Goal: Task Accomplishment & Management: Use online tool/utility

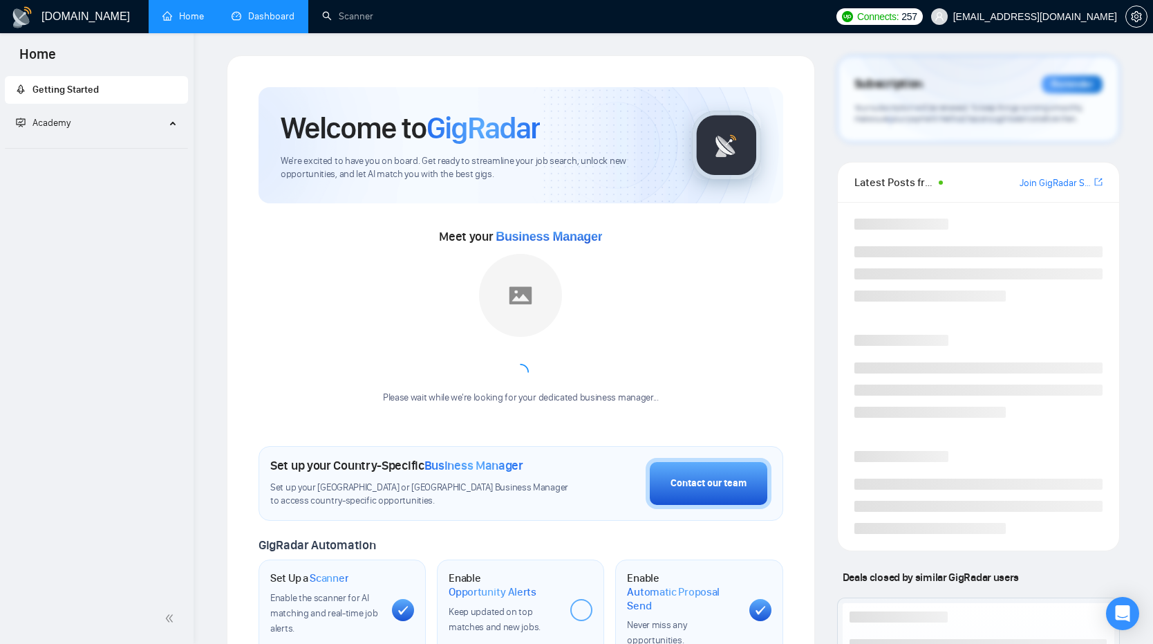
click at [269, 17] on link "Dashboard" at bounding box center [263, 16] width 63 height 12
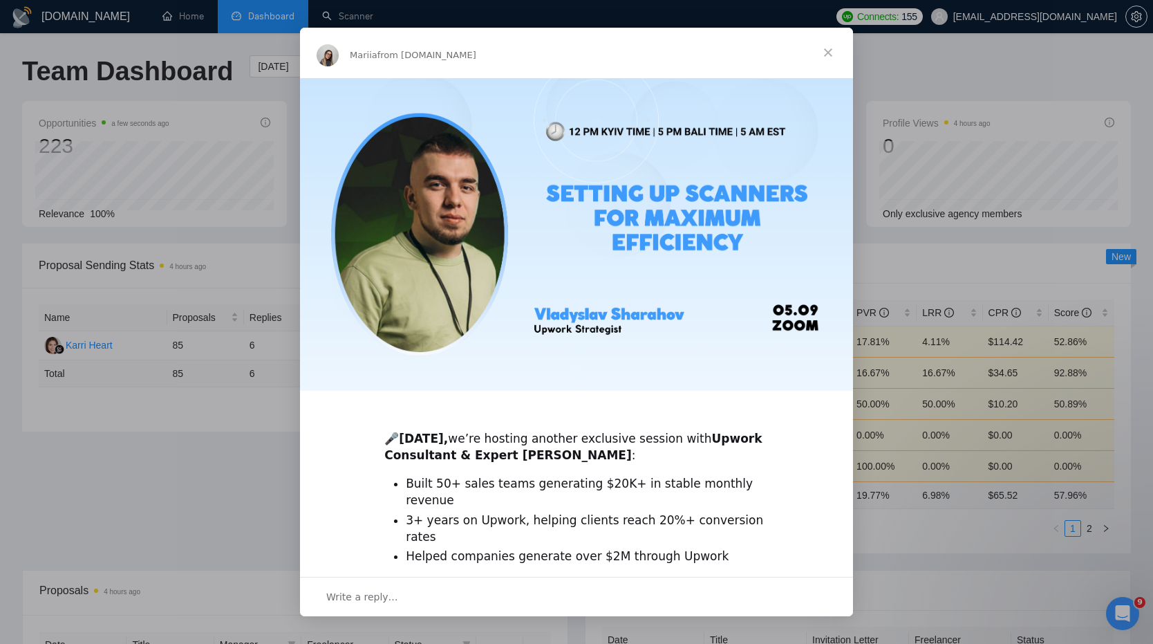
click at [829, 53] on span "Close" at bounding box center [828, 53] width 50 height 50
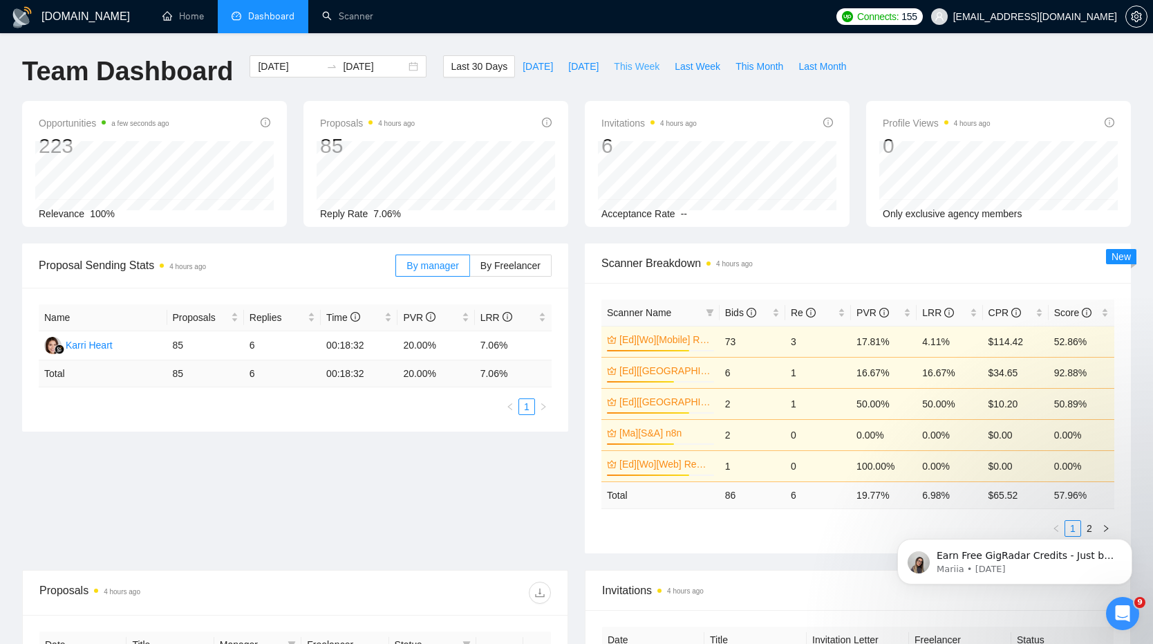
click at [637, 62] on span "This Week" at bounding box center [637, 66] width 46 height 15
type input "[DATE]"
click at [693, 68] on span "Last Week" at bounding box center [698, 66] width 46 height 15
type input "[DATE]"
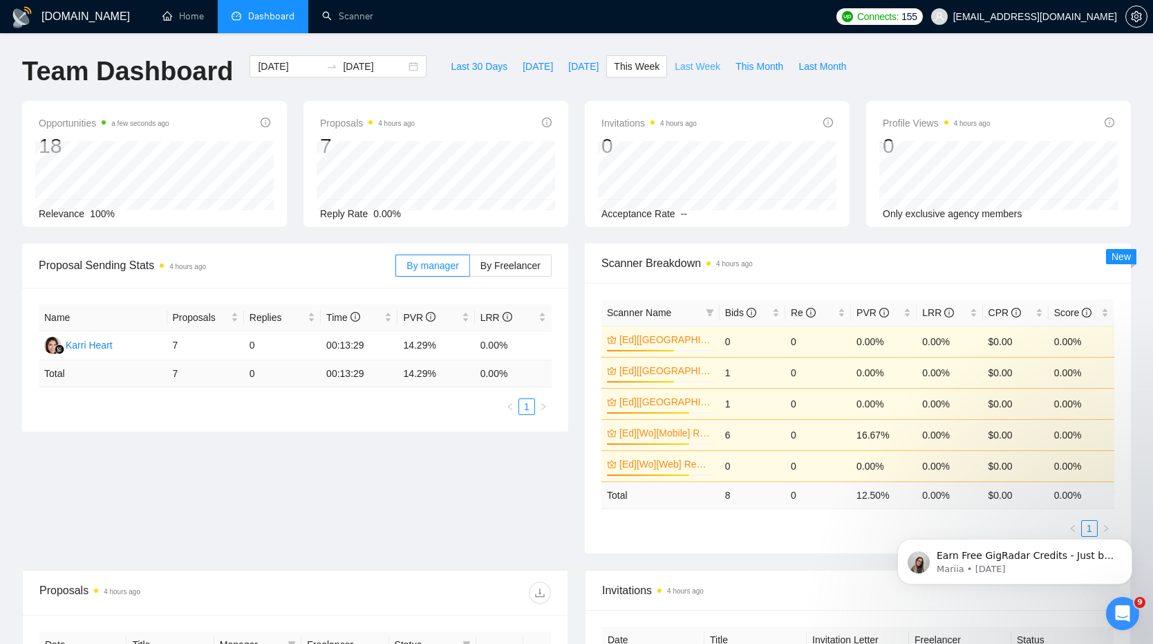
type input "[DATE]"
click at [346, 16] on link "Scanner" at bounding box center [347, 16] width 51 height 12
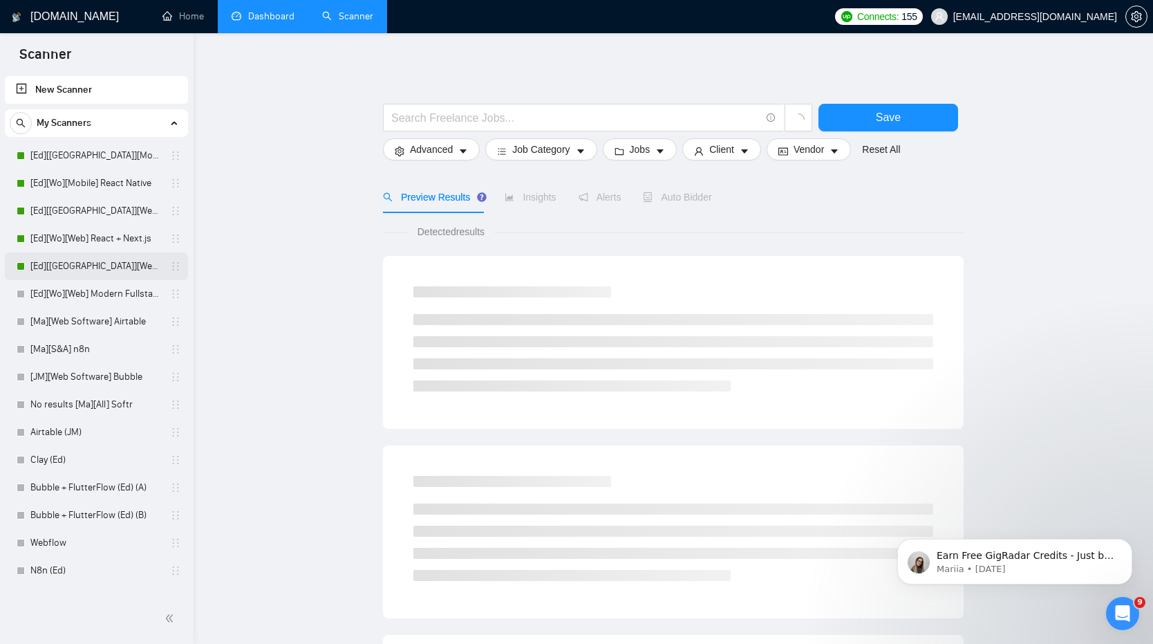
click at [127, 263] on link "[Ed][[GEOGRAPHIC_DATA]][Web] Modern Fullstack" at bounding box center [95, 266] width 131 height 28
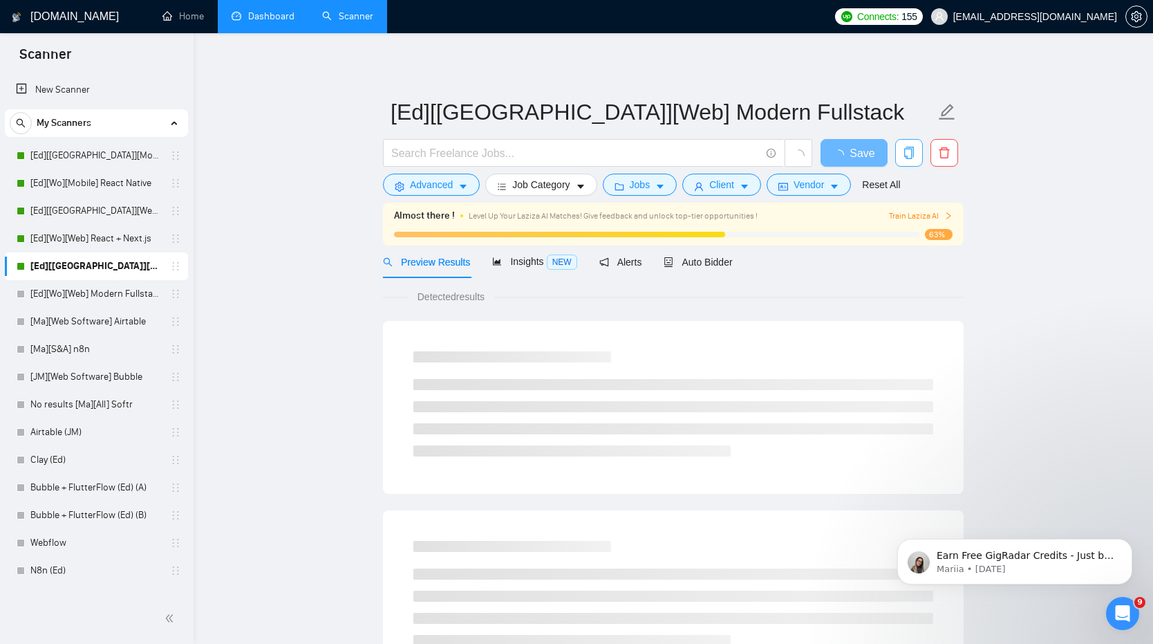
click at [910, 151] on icon "copy" at bounding box center [909, 153] width 12 height 12
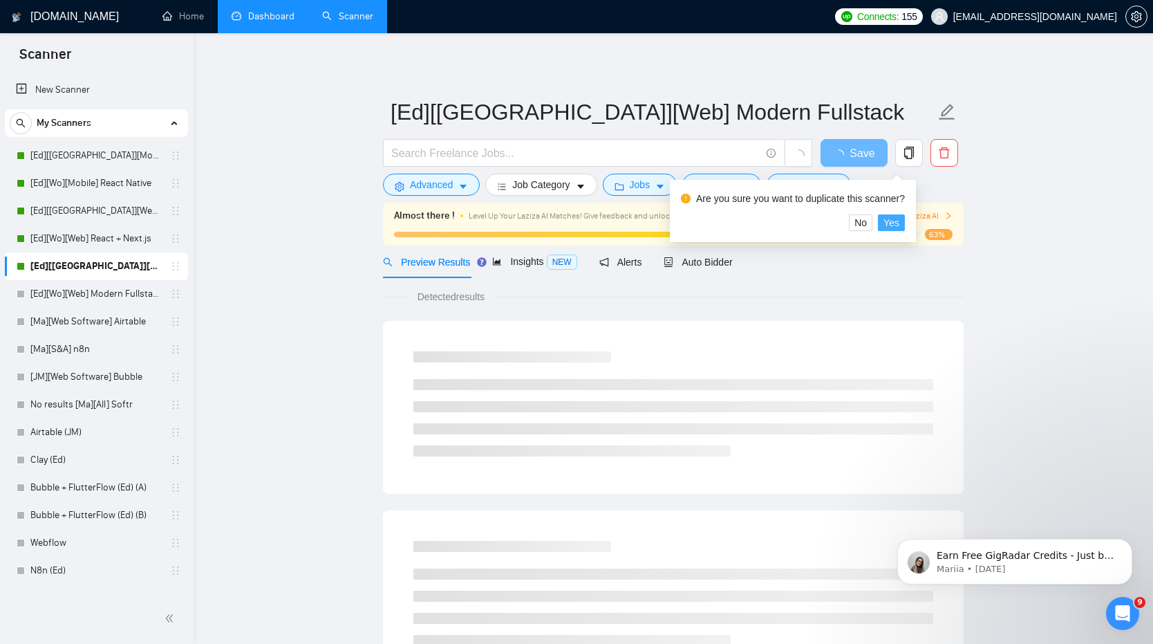
click at [892, 218] on span "Yes" at bounding box center [891, 222] width 16 height 15
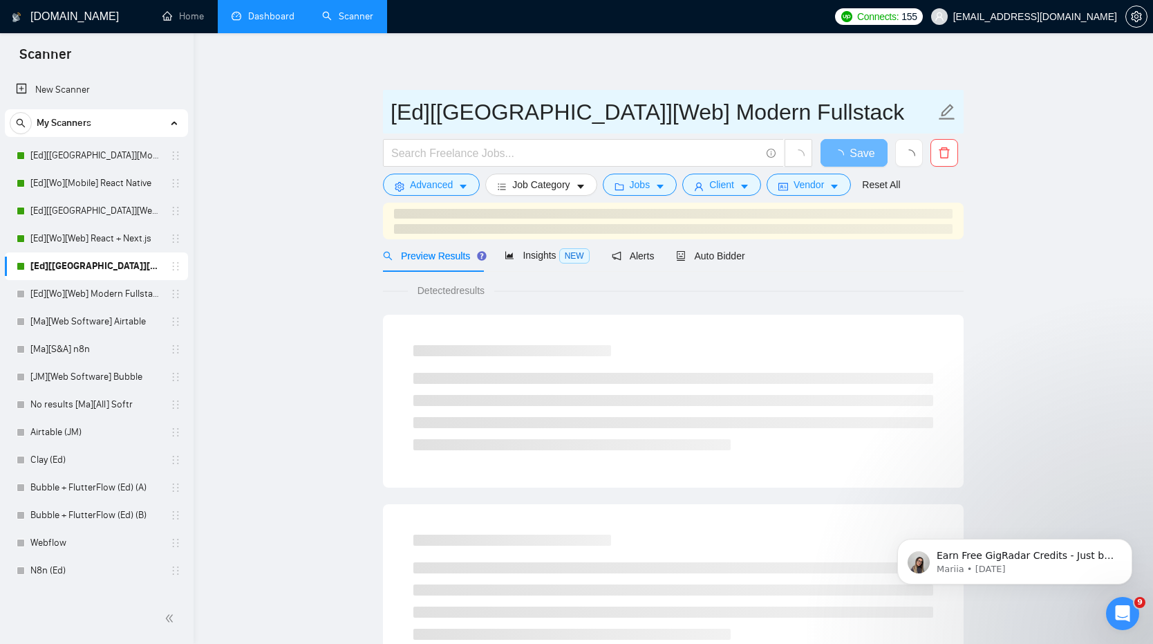
click at [552, 118] on input "[Ed][[GEOGRAPHIC_DATA]][Web] Modern Fullstack" at bounding box center [663, 112] width 545 height 35
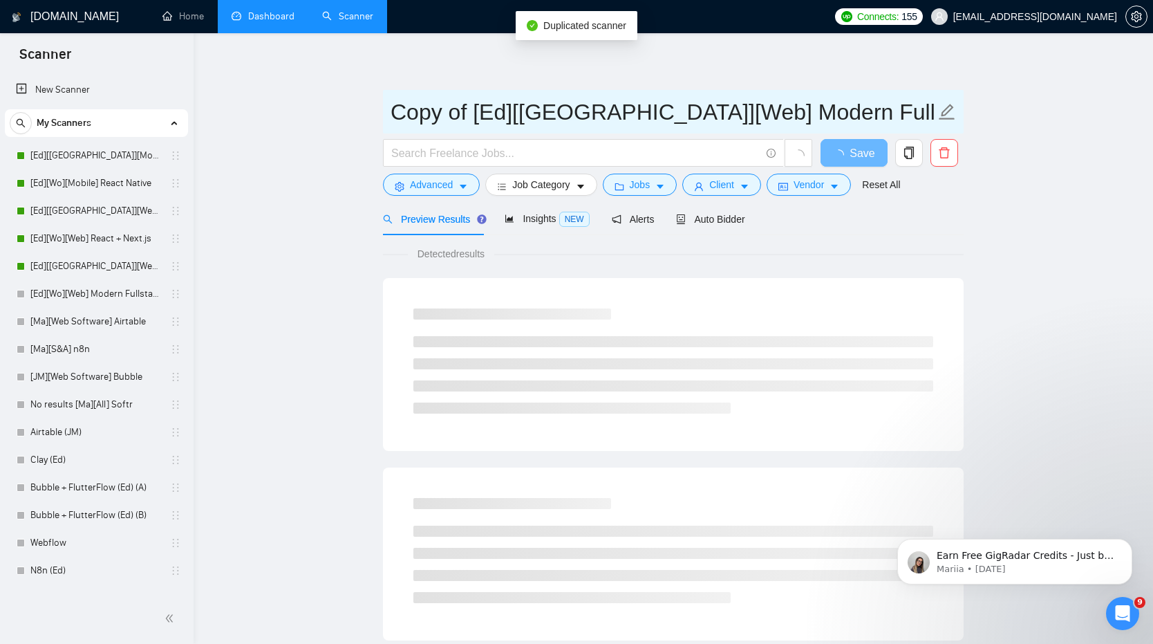
click at [471, 113] on input "Copy of [Ed][[GEOGRAPHIC_DATA]][Web] Modern Fullstack" at bounding box center [663, 112] width 545 height 35
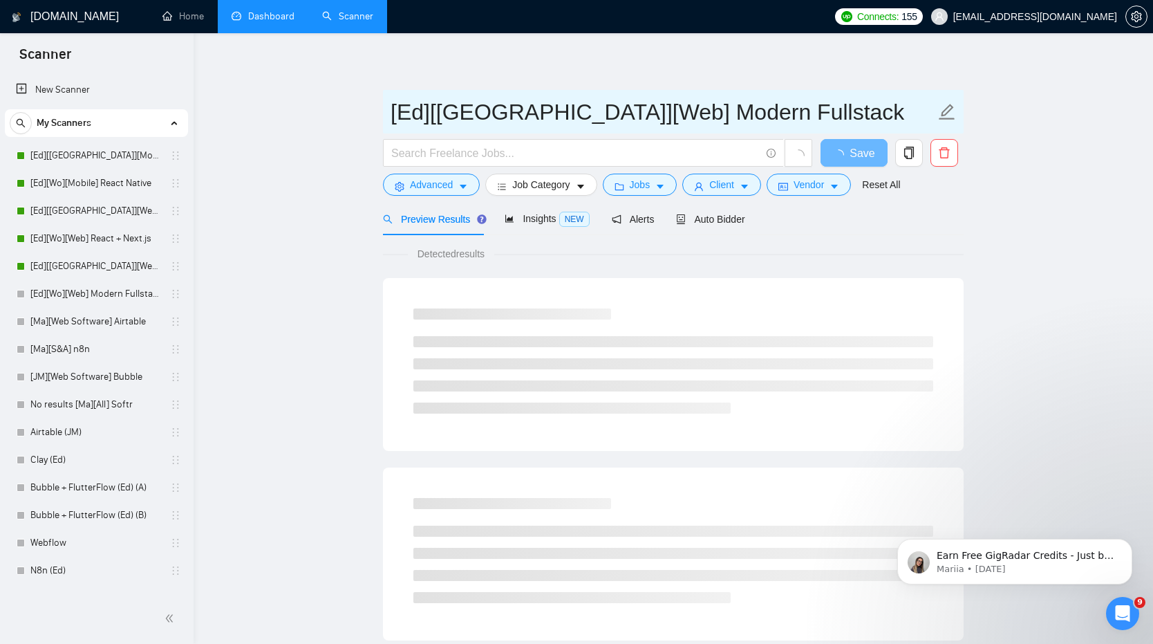
drag, startPoint x: 545, startPoint y: 111, endPoint x: 750, endPoint y: 111, distance: 205.3
click at [750, 111] on input "[Ed][[GEOGRAPHIC_DATA]][Web] Modern Fullstack" at bounding box center [663, 112] width 545 height 35
type input "[Ed][[GEOGRAPHIC_DATA]][Web] Retell"
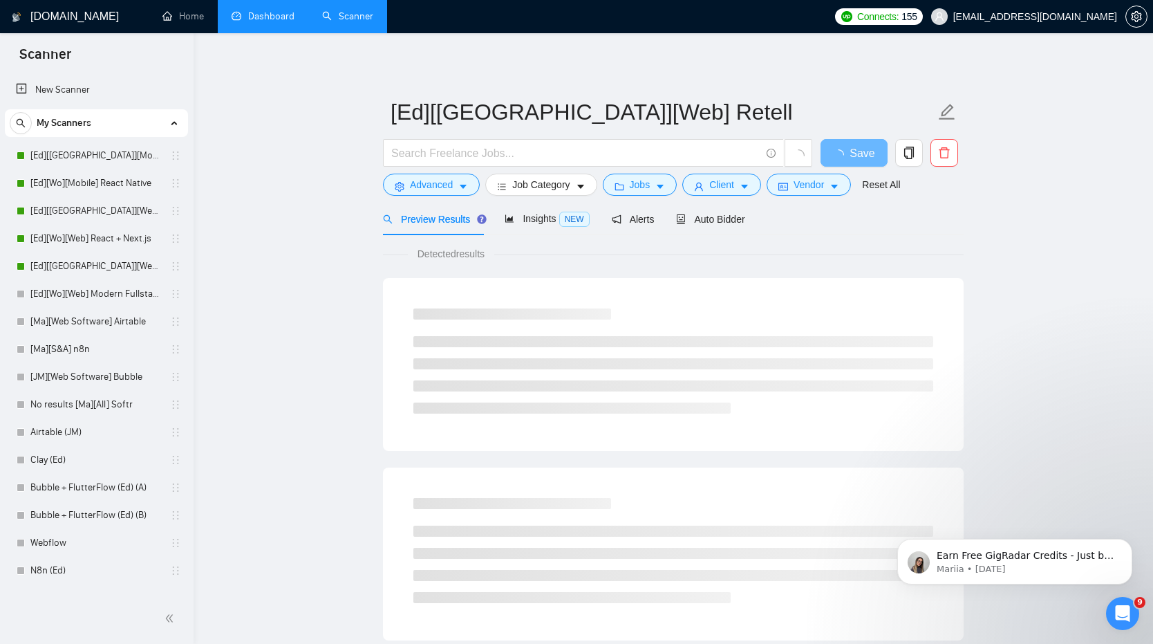
click at [679, 55] on div "[Ed][[GEOGRAPHIC_DATA]][Web] Retell Save Advanced Job Category Jobs Client Vend…" at bounding box center [673, 631] width 581 height 1153
click at [448, 186] on span "Advanced" at bounding box center [431, 184] width 43 height 15
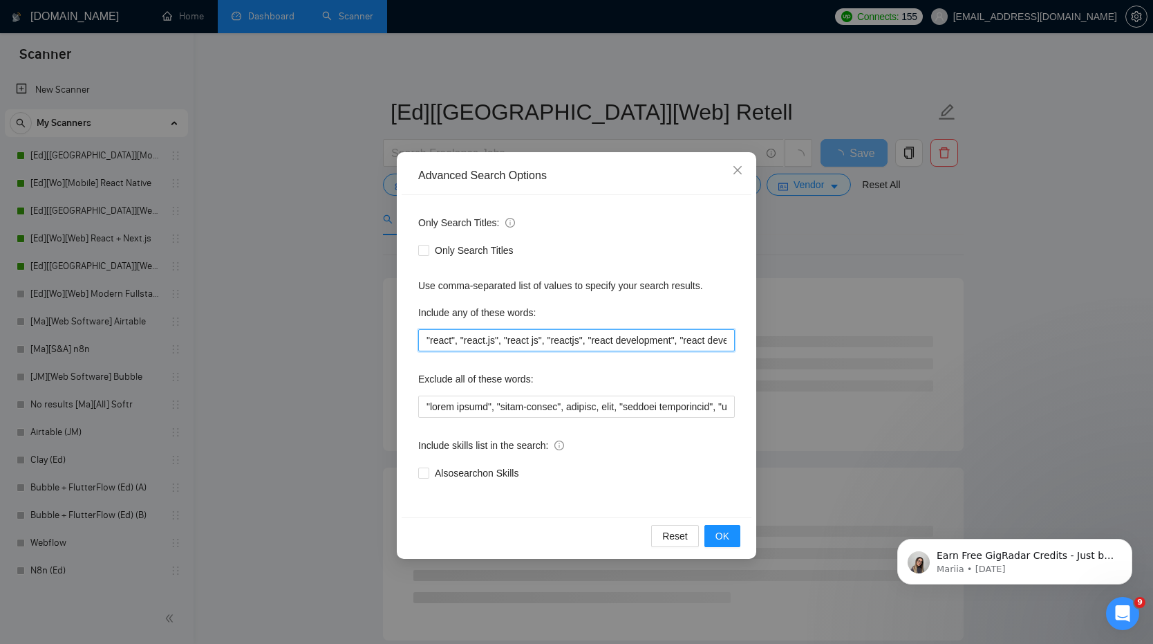
click at [523, 339] on input ""react", "react.js", "react js", "reactjs", "react development", "react develop…" at bounding box center [576, 340] width 317 height 22
type input ""Retell", "[URL]", "retell""
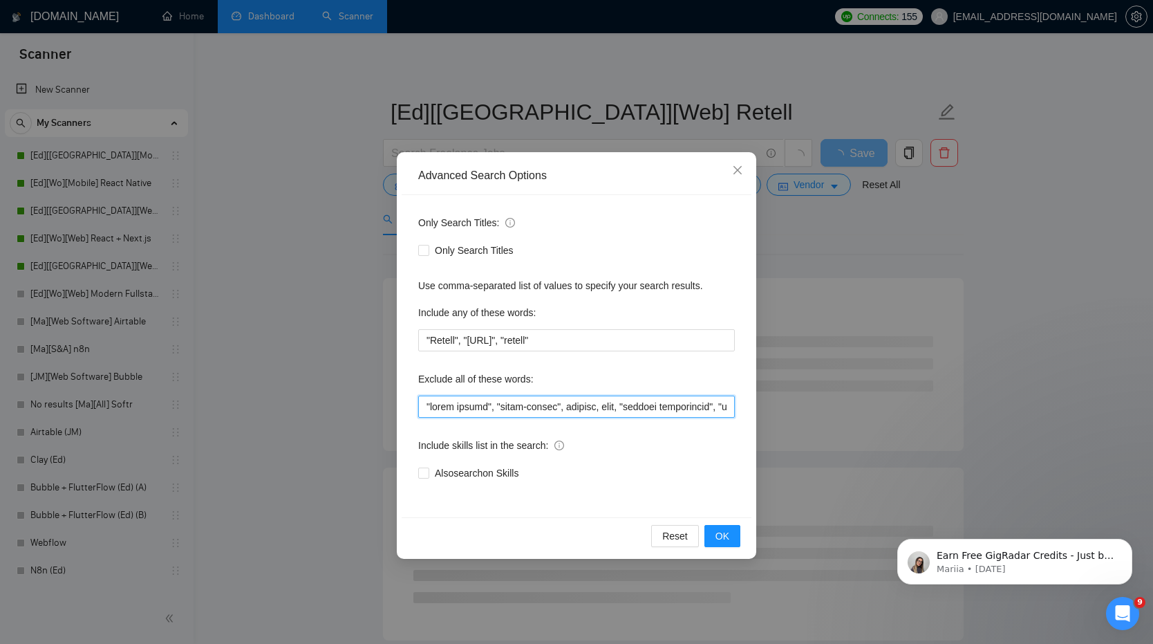
click at [512, 411] on input "text" at bounding box center [576, 406] width 317 height 22
click at [728, 532] on span "OK" at bounding box center [722, 535] width 14 height 15
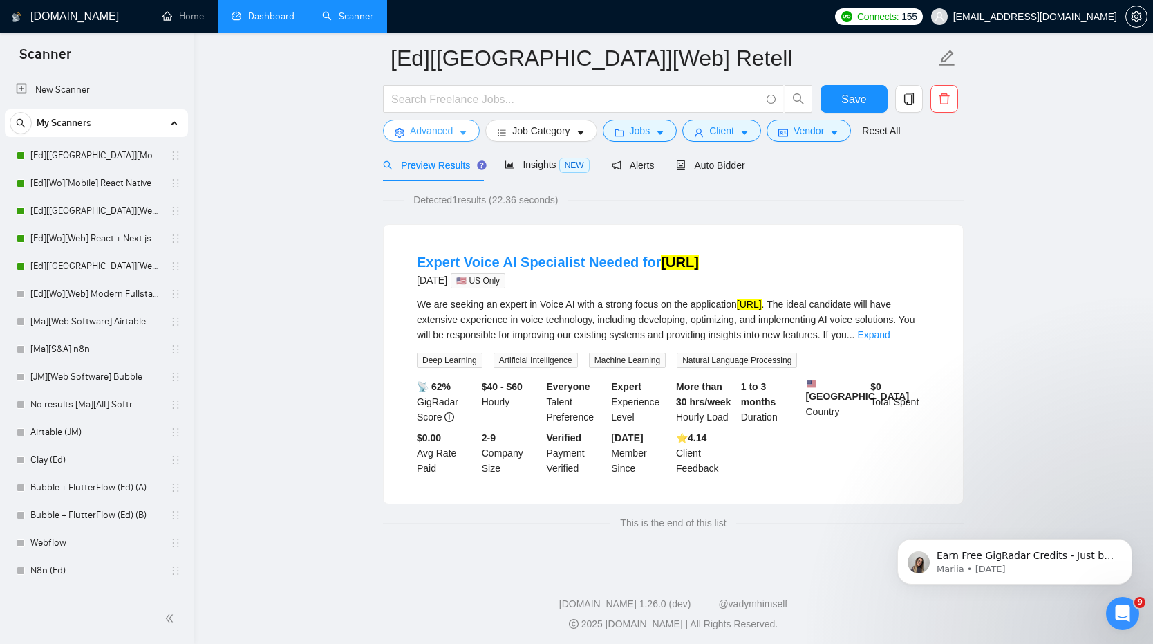
scroll to position [56, 0]
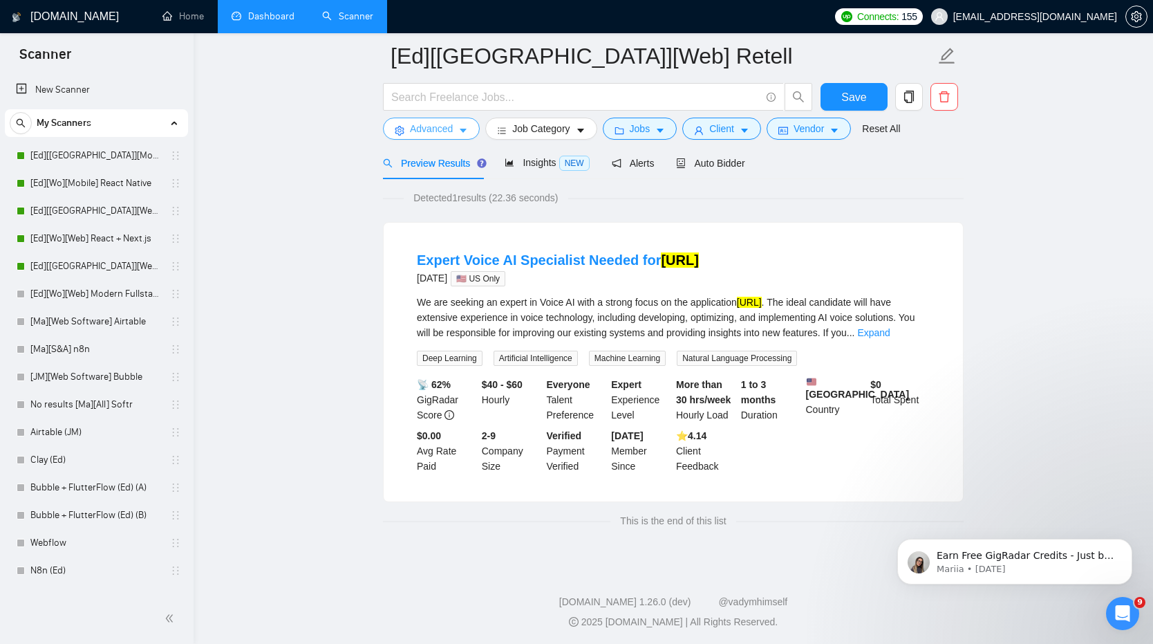
click at [458, 126] on button "Advanced" at bounding box center [431, 129] width 97 height 22
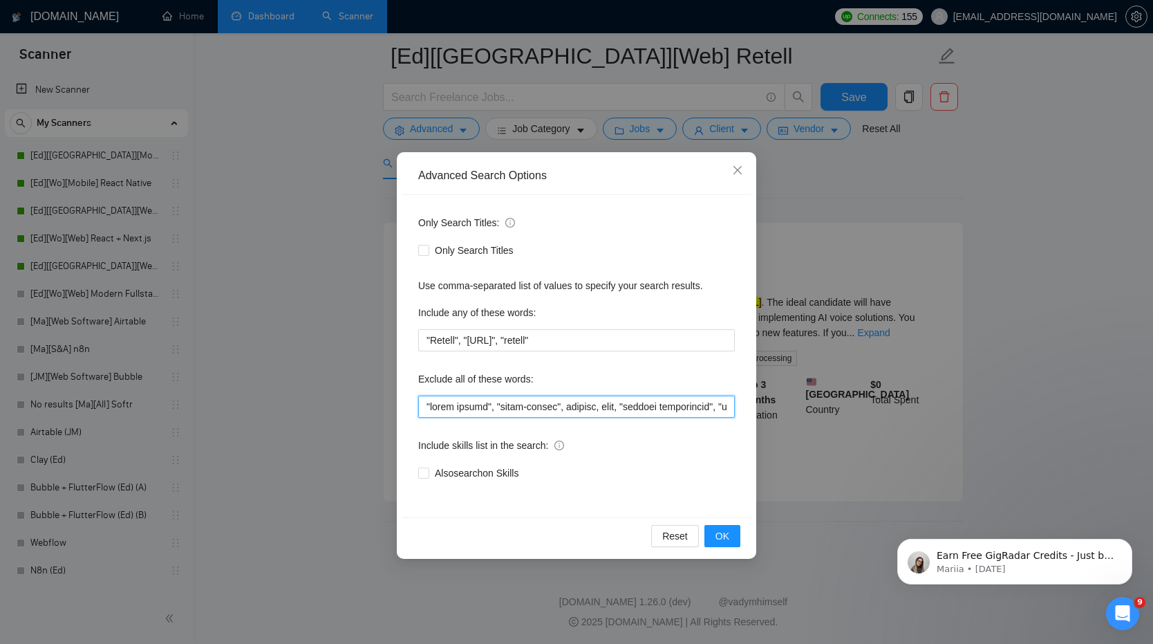
click at [562, 408] on input "text" at bounding box center [576, 406] width 317 height 22
click at [729, 532] on button "OK" at bounding box center [722, 536] width 36 height 22
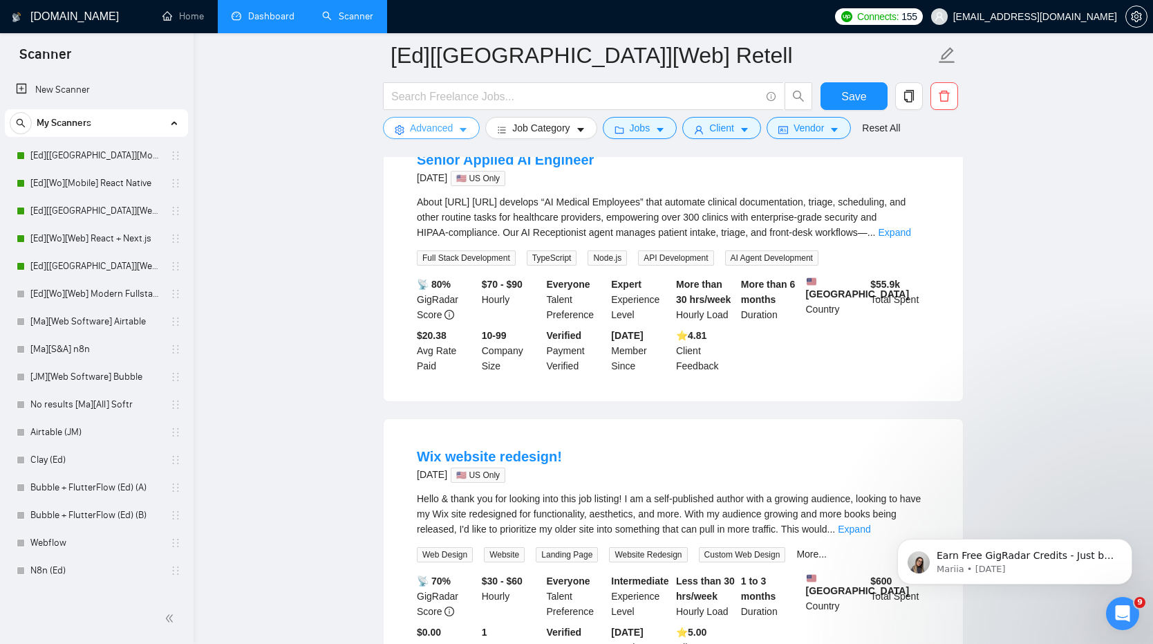
scroll to position [174, 0]
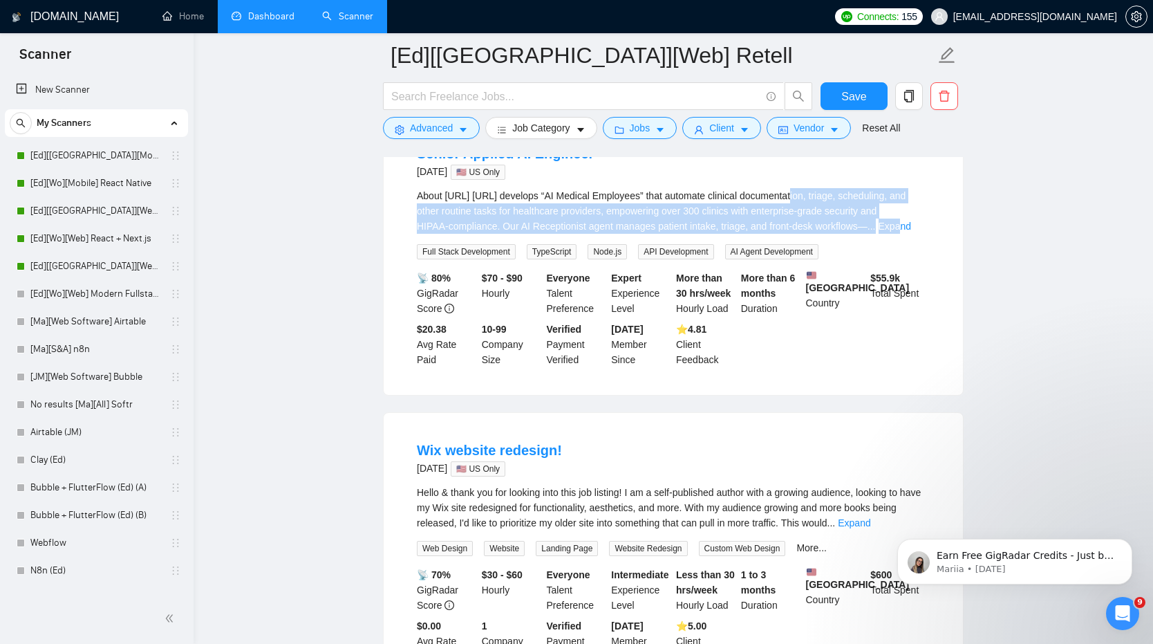
drag, startPoint x: 917, startPoint y: 225, endPoint x: 787, endPoint y: 191, distance: 133.5
click at [787, 191] on div "About [URL] [URL] develops “AI Medical Employees” that automate clinical docume…" at bounding box center [673, 211] width 513 height 46
click at [434, 130] on span "Advanced" at bounding box center [431, 127] width 43 height 15
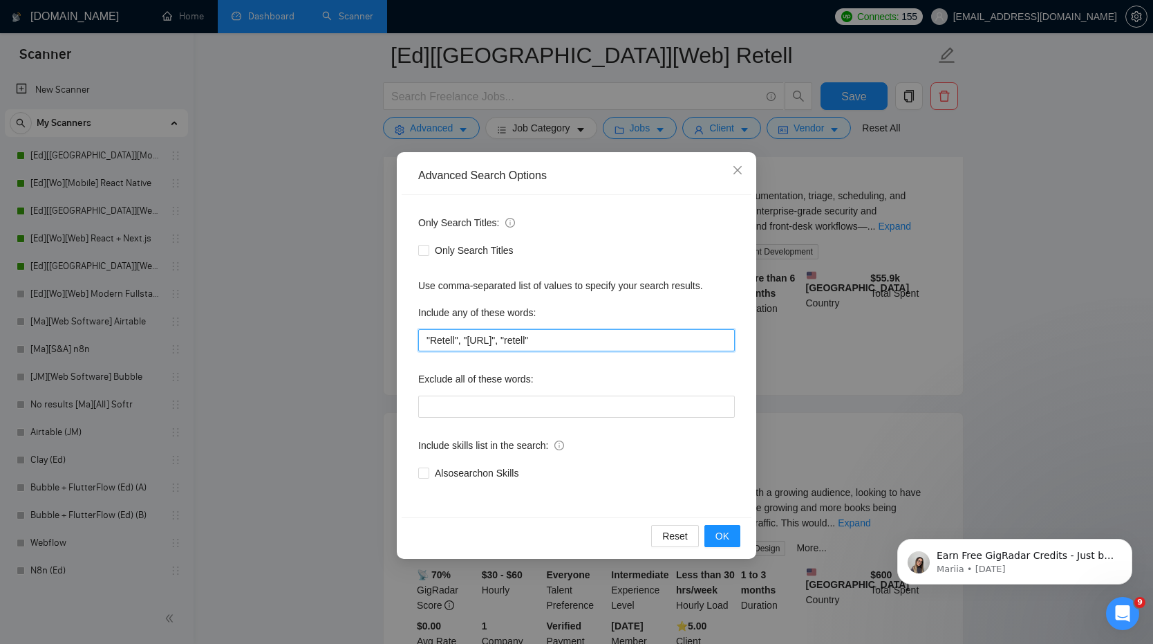
click at [549, 329] on input ""Retell", "[URL]", "retell"" at bounding box center [576, 340] width 317 height 22
click at [906, 285] on div "Advanced Search Options Only Search Titles: Only Search Titles Use comma-separa…" at bounding box center [576, 322] width 1153 height 644
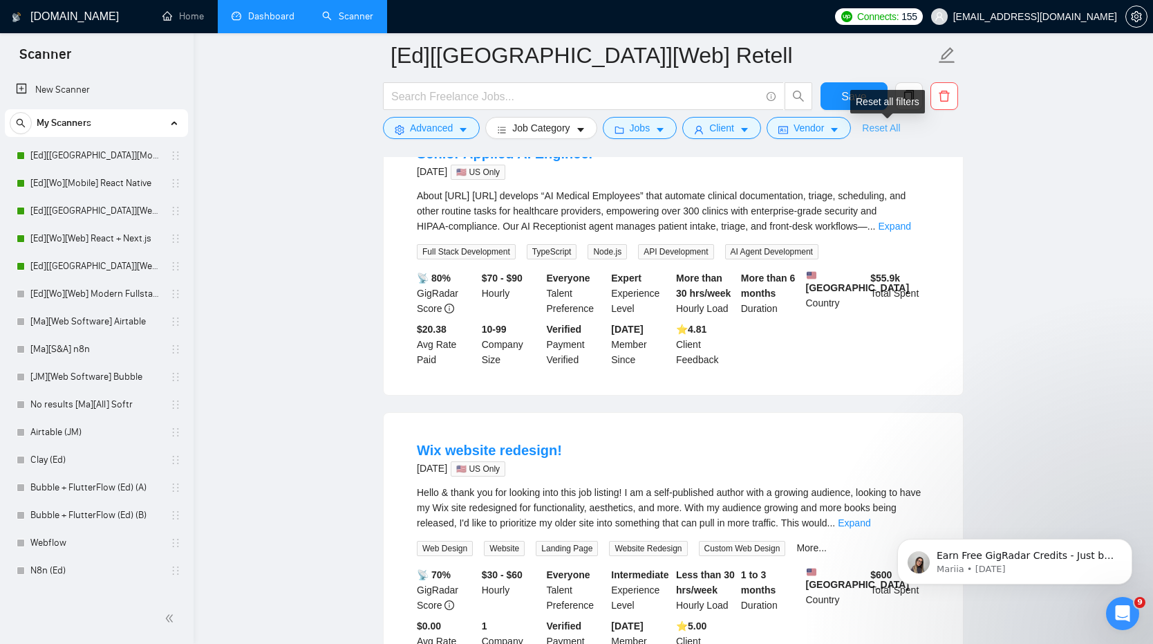
click at [890, 124] on link "Reset All" at bounding box center [881, 127] width 38 height 15
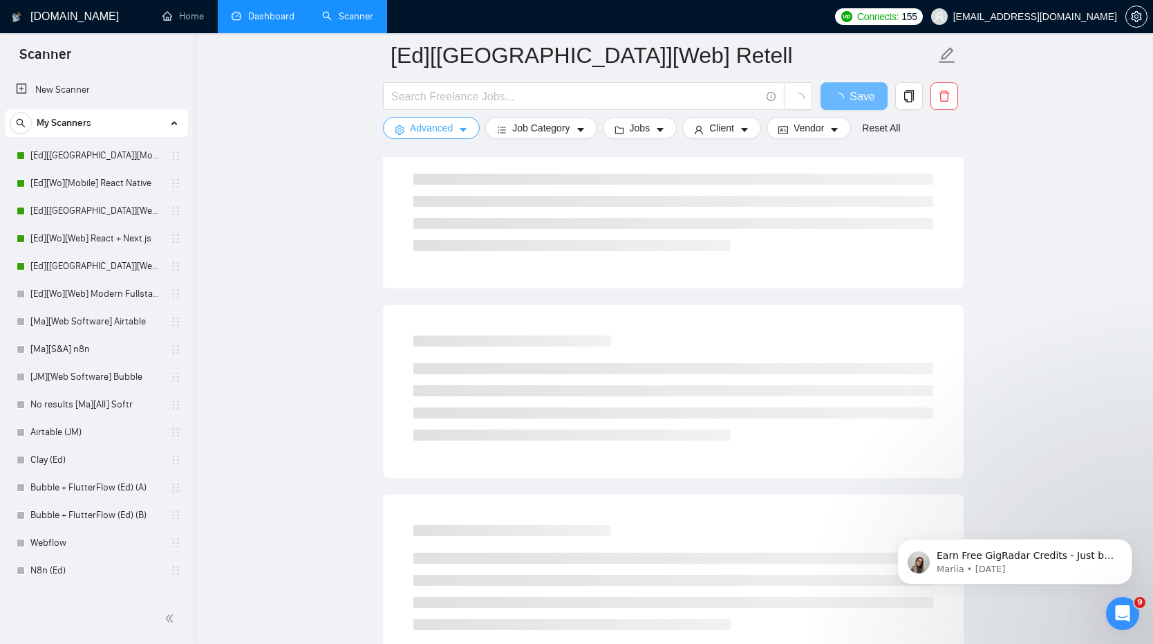
click at [456, 129] on button "Advanced" at bounding box center [431, 128] width 97 height 22
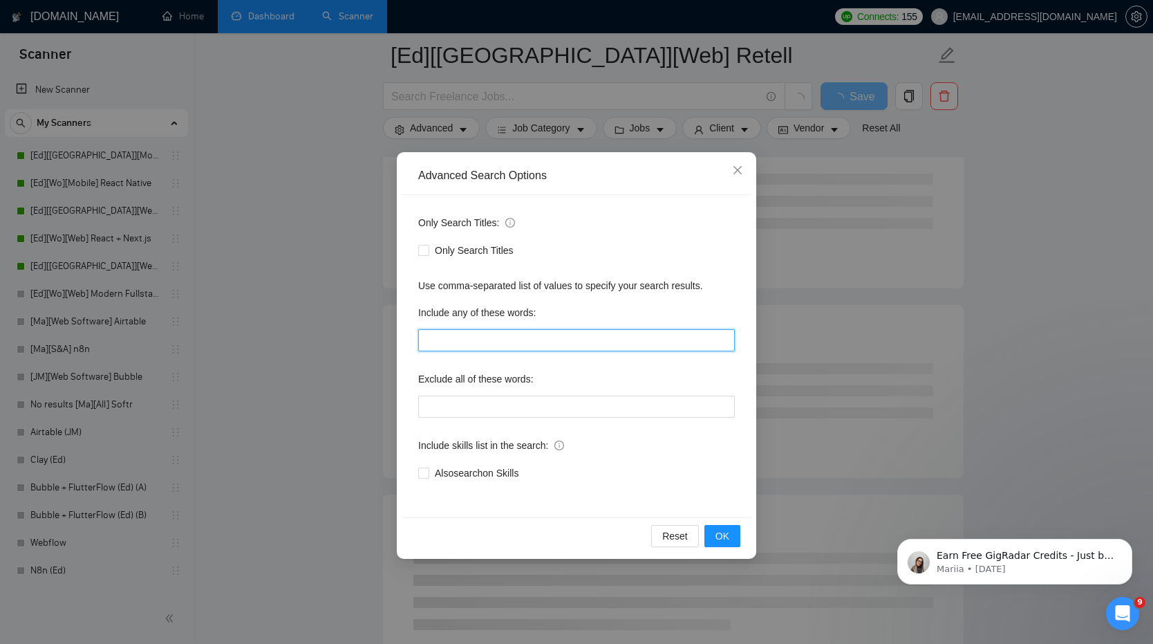
click at [568, 344] on input "text" at bounding box center [576, 340] width 317 height 22
paste input ""Retell", "[URL]", "retell""
type input ""Retell", "[URL]", "retell""
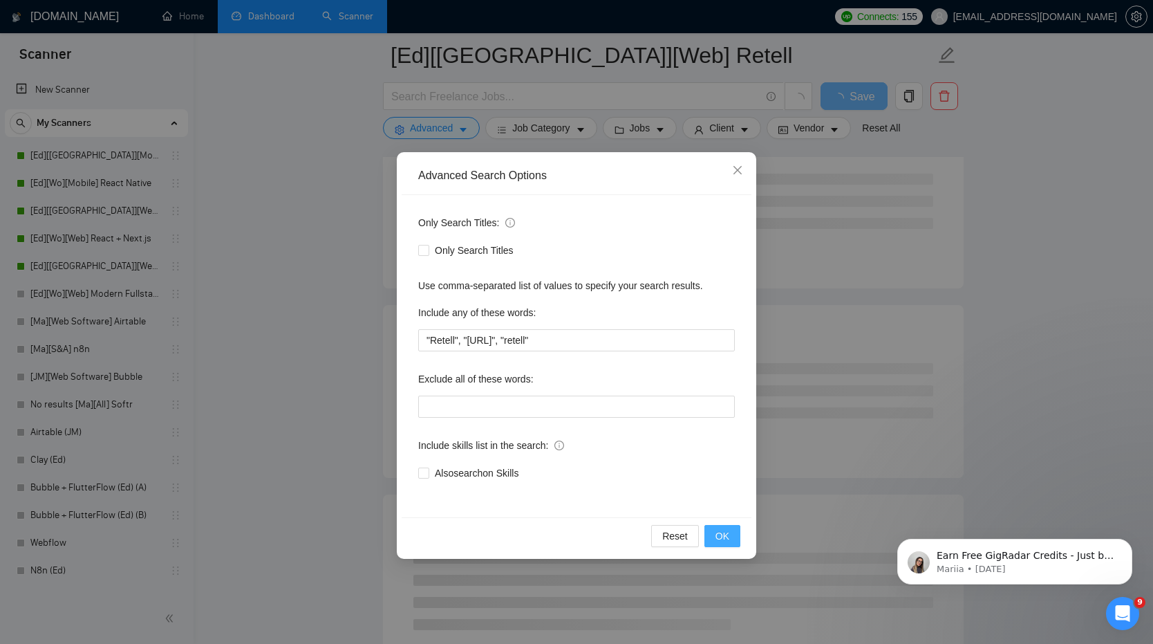
click at [728, 536] on span "OK" at bounding box center [722, 535] width 14 height 15
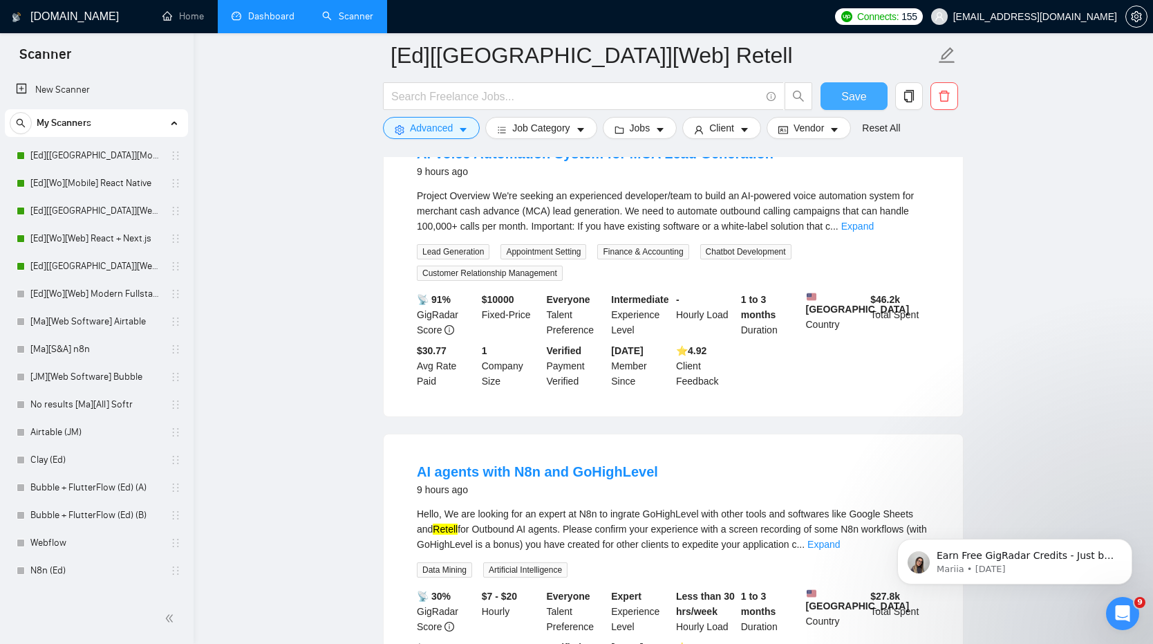
click at [852, 88] on span "Save" at bounding box center [853, 96] width 25 height 17
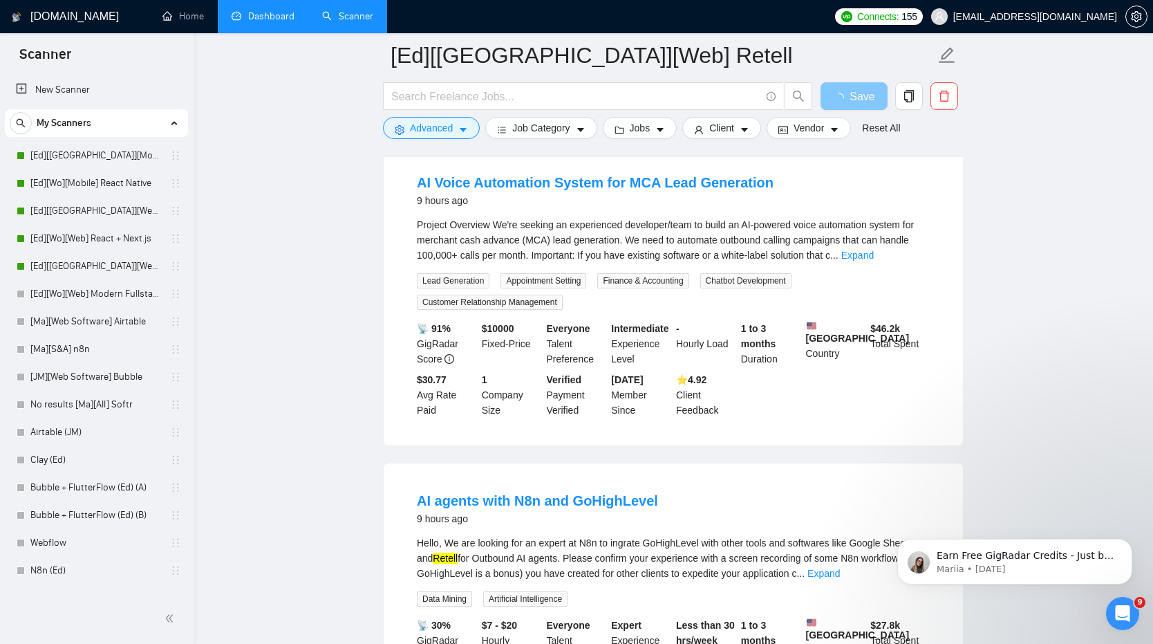
scroll to position [146, 0]
click at [874, 254] on link "Expand" at bounding box center [857, 253] width 32 height 11
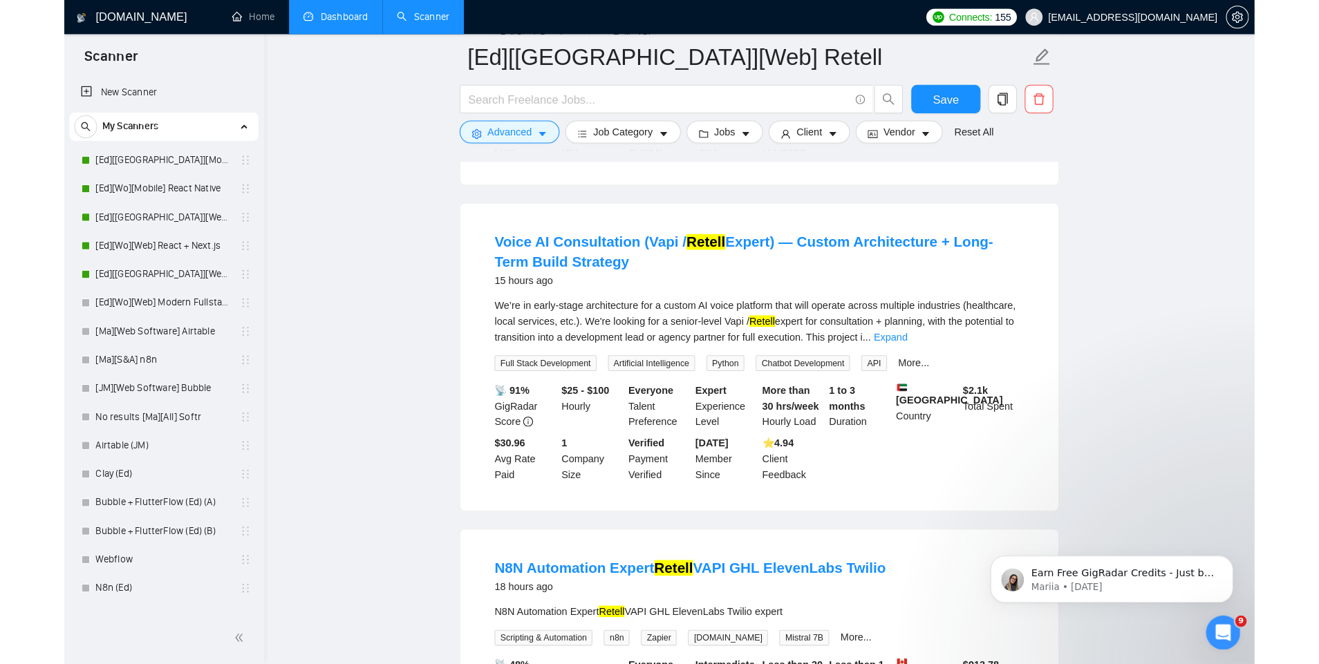
scroll to position [1481, 0]
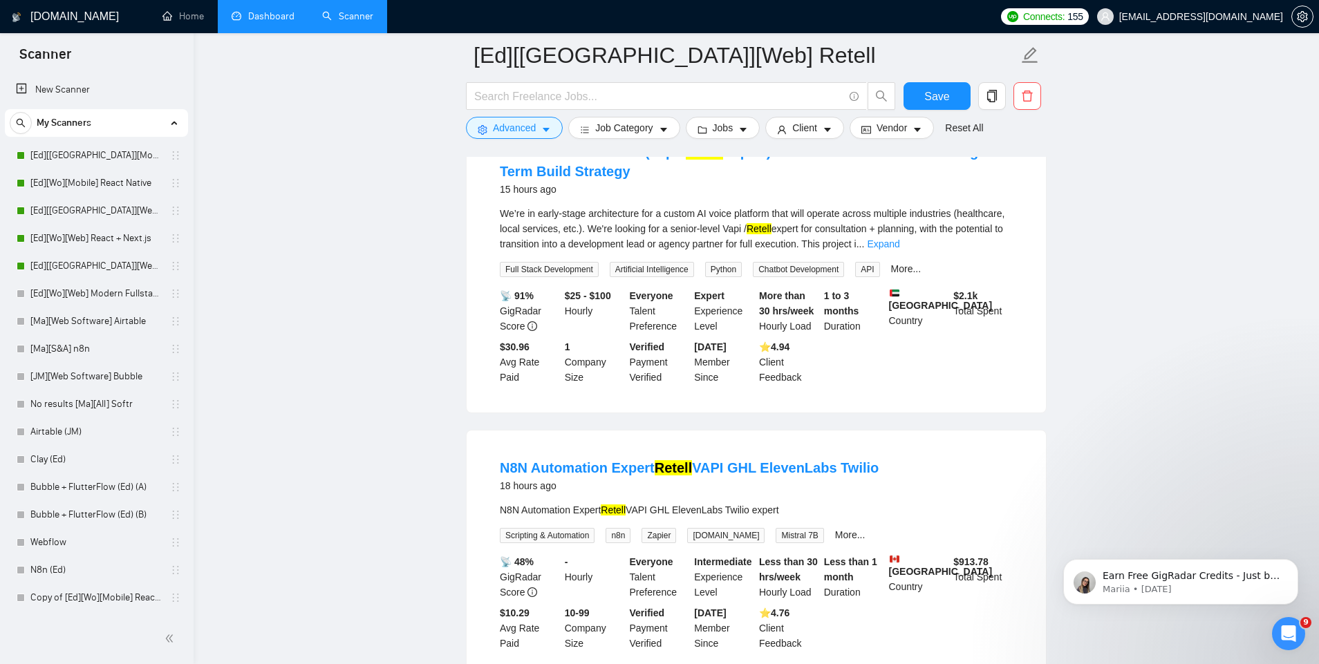
click at [239, 19] on link "Dashboard" at bounding box center [263, 16] width 63 height 12
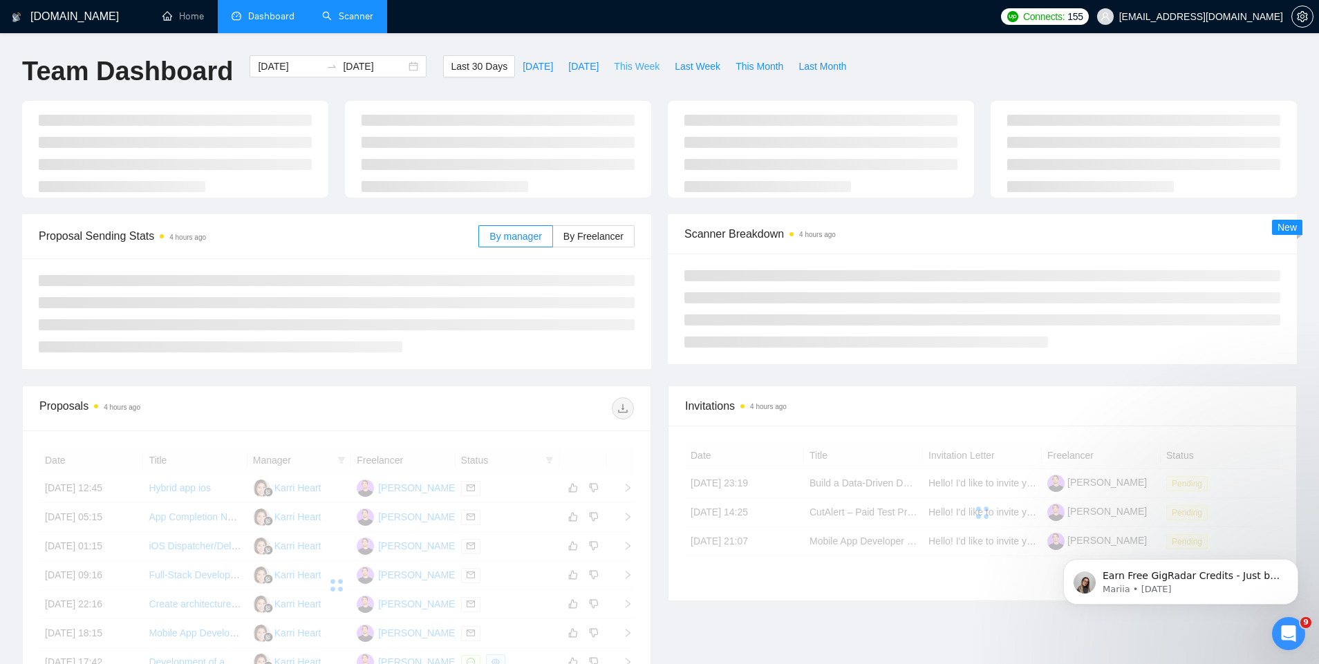
click at [636, 65] on span "This Week" at bounding box center [637, 66] width 46 height 15
type input "[DATE]"
